Goal: Information Seeking & Learning: Find specific fact

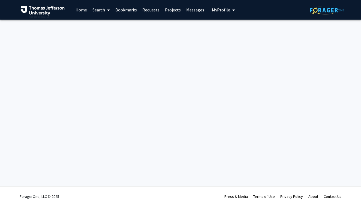
click at [304, 50] on div "Skip navigation Home Search Bookmarks Requests Projects Messages My Profile [PE…" at bounding box center [180, 103] width 361 height 206
click at [106, 10] on span at bounding box center [107, 10] width 5 height 19
click at [164, 38] on div "Skip navigation Home Search Faculty/Staff Students Bookmarks Requests Projects …" at bounding box center [180, 103] width 361 height 206
click at [105, 12] on link "Search" at bounding box center [101, 9] width 23 height 19
click at [122, 28] on span "Faculty/Staff" at bounding box center [110, 25] width 40 height 11
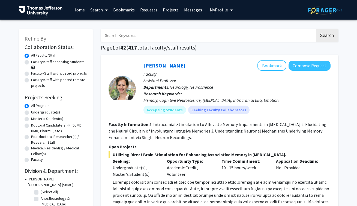
click at [144, 34] on input "Search Keywords" at bounding box center [208, 35] width 214 height 13
type input "[PERSON_NAME]"
click at [326, 36] on button "Search" at bounding box center [327, 35] width 22 height 13
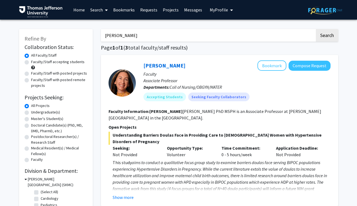
scroll to position [10, 0]
